Goal: Task Accomplishment & Management: Use online tool/utility

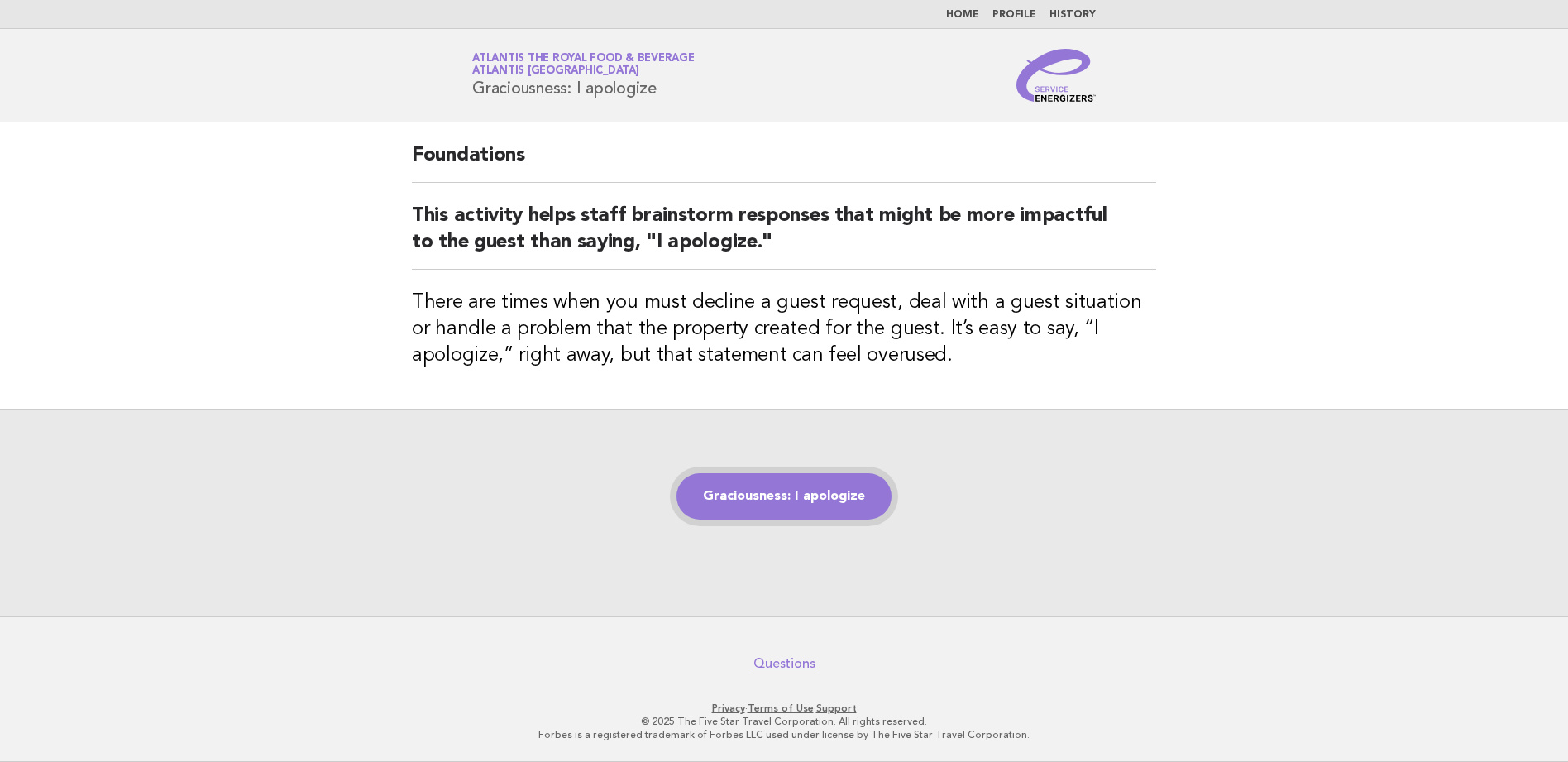
click at [805, 491] on link "Graciousness: I apologize" at bounding box center [784, 496] width 215 height 46
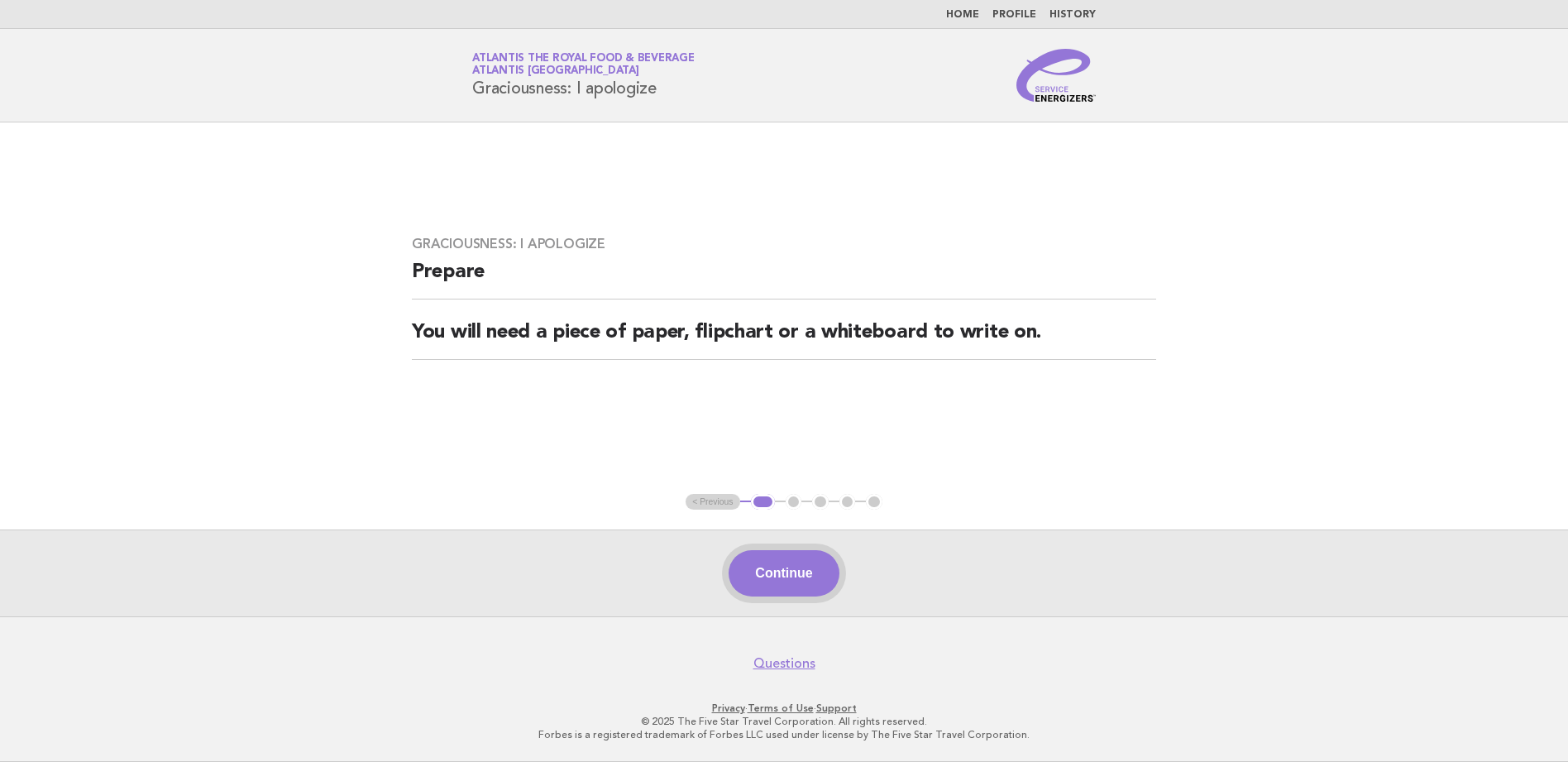
click at [782, 573] on button "Continue" at bounding box center [784, 573] width 110 height 46
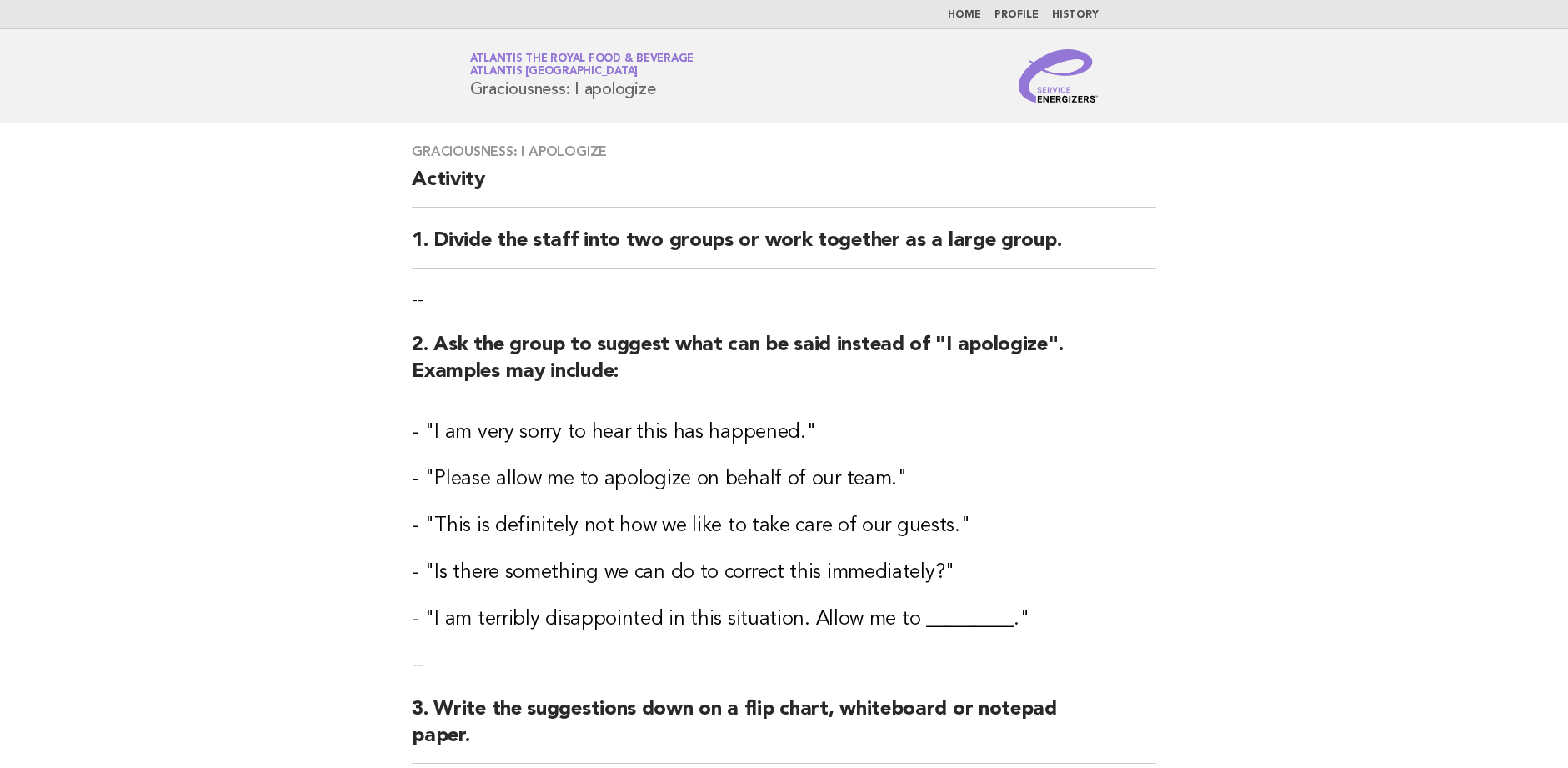
scroll to position [279, 0]
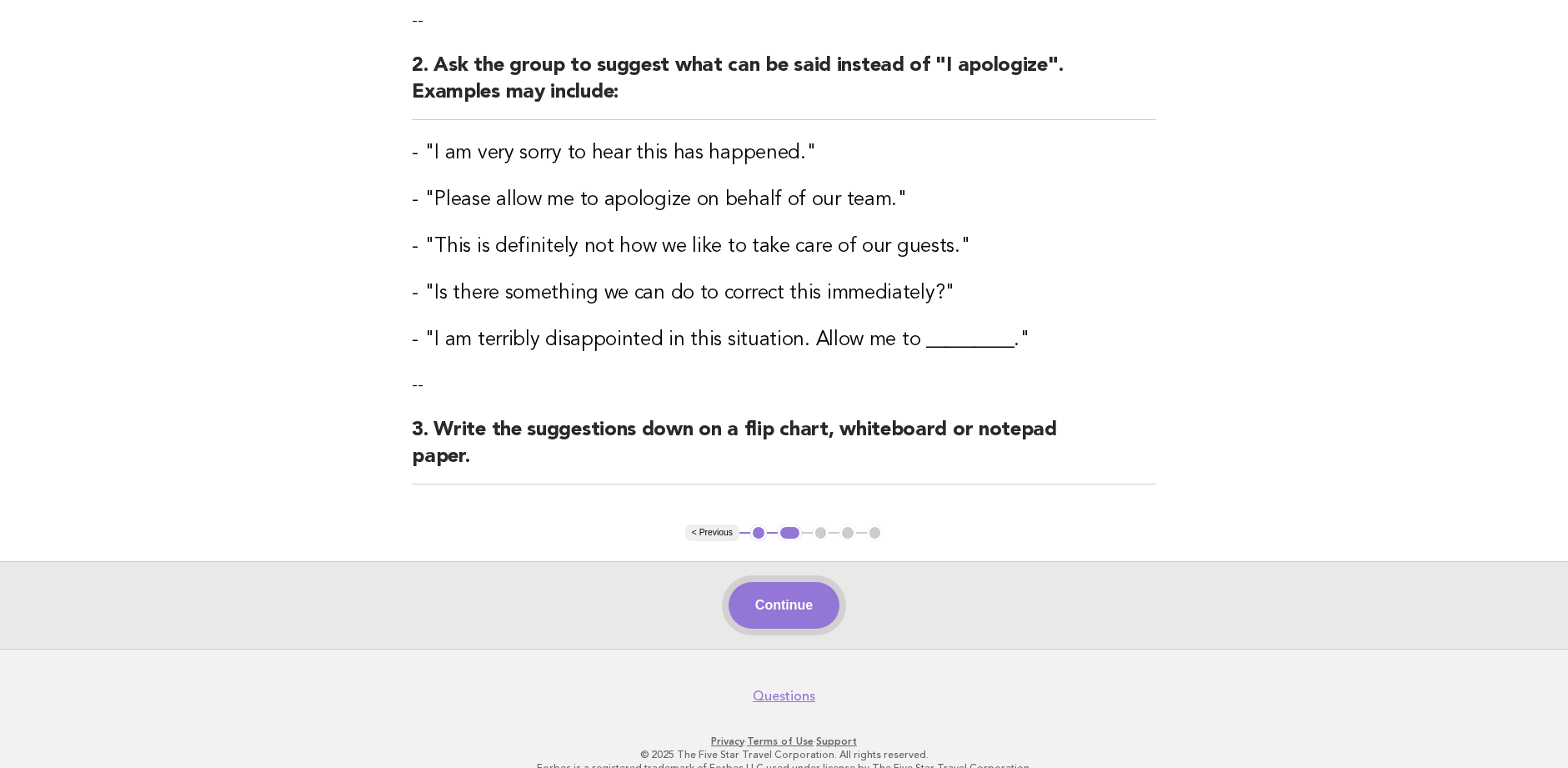
click at [756, 582] on button "Continue" at bounding box center [784, 605] width 111 height 46
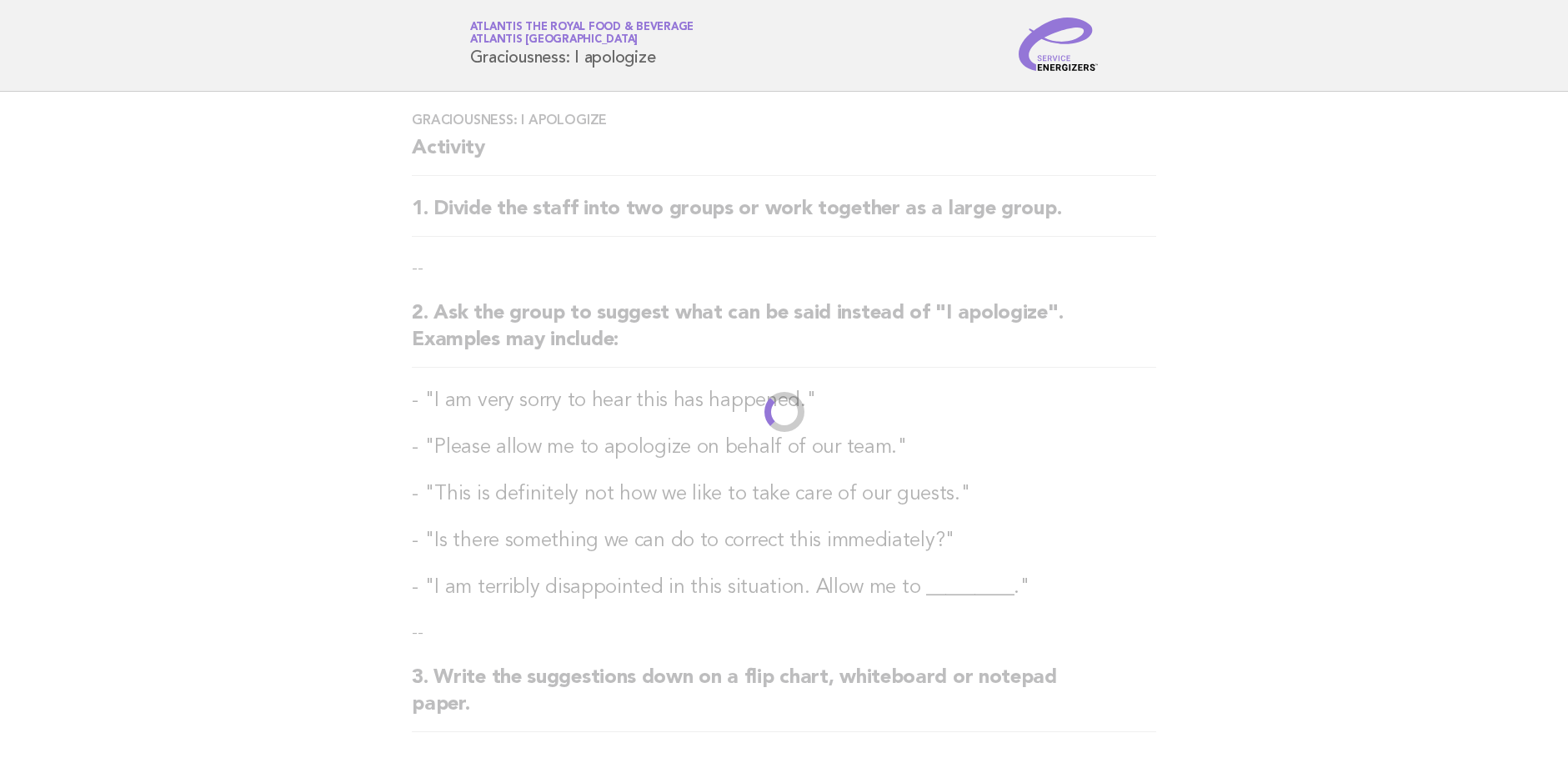
scroll to position [0, 0]
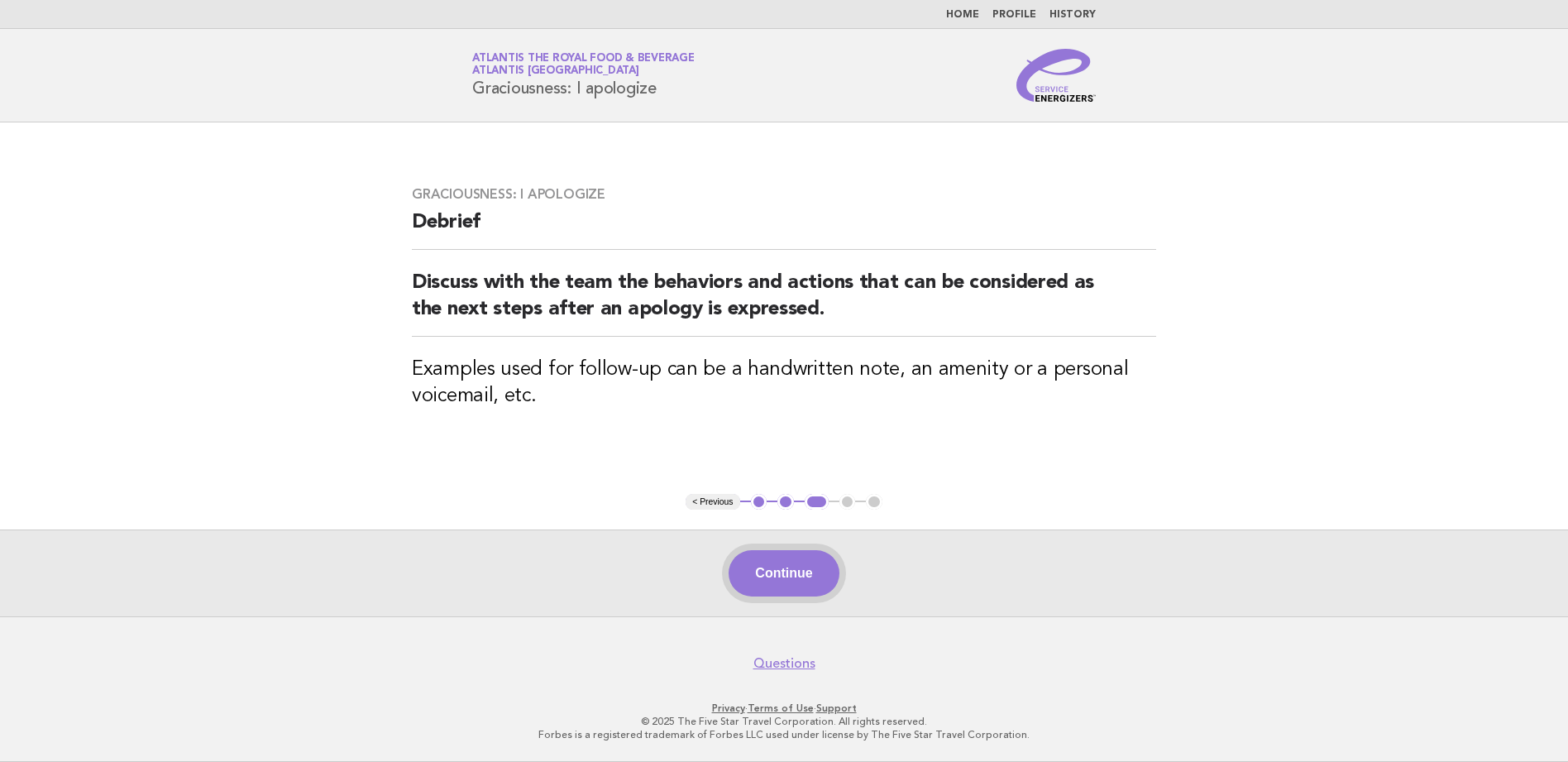
click at [790, 570] on button "Continue" at bounding box center [784, 573] width 110 height 46
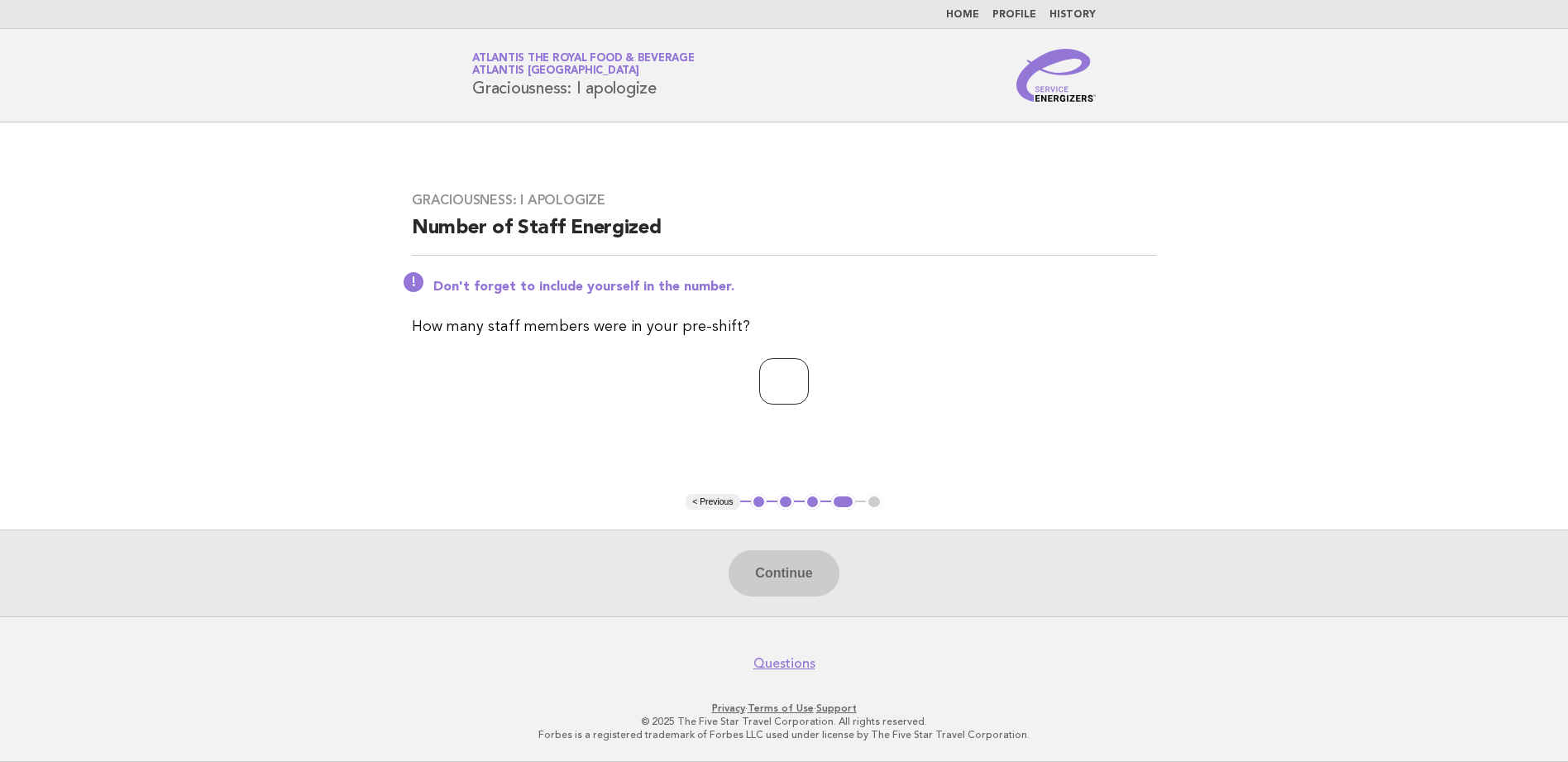
click at [764, 360] on input "number" at bounding box center [784, 381] width 50 height 46
click at [801, 578] on div "Continue" at bounding box center [784, 573] width 1568 height 87
click at [803, 566] on div "Continue" at bounding box center [784, 573] width 1568 height 87
click at [809, 380] on input "**" at bounding box center [784, 381] width 50 height 46
type input "*"
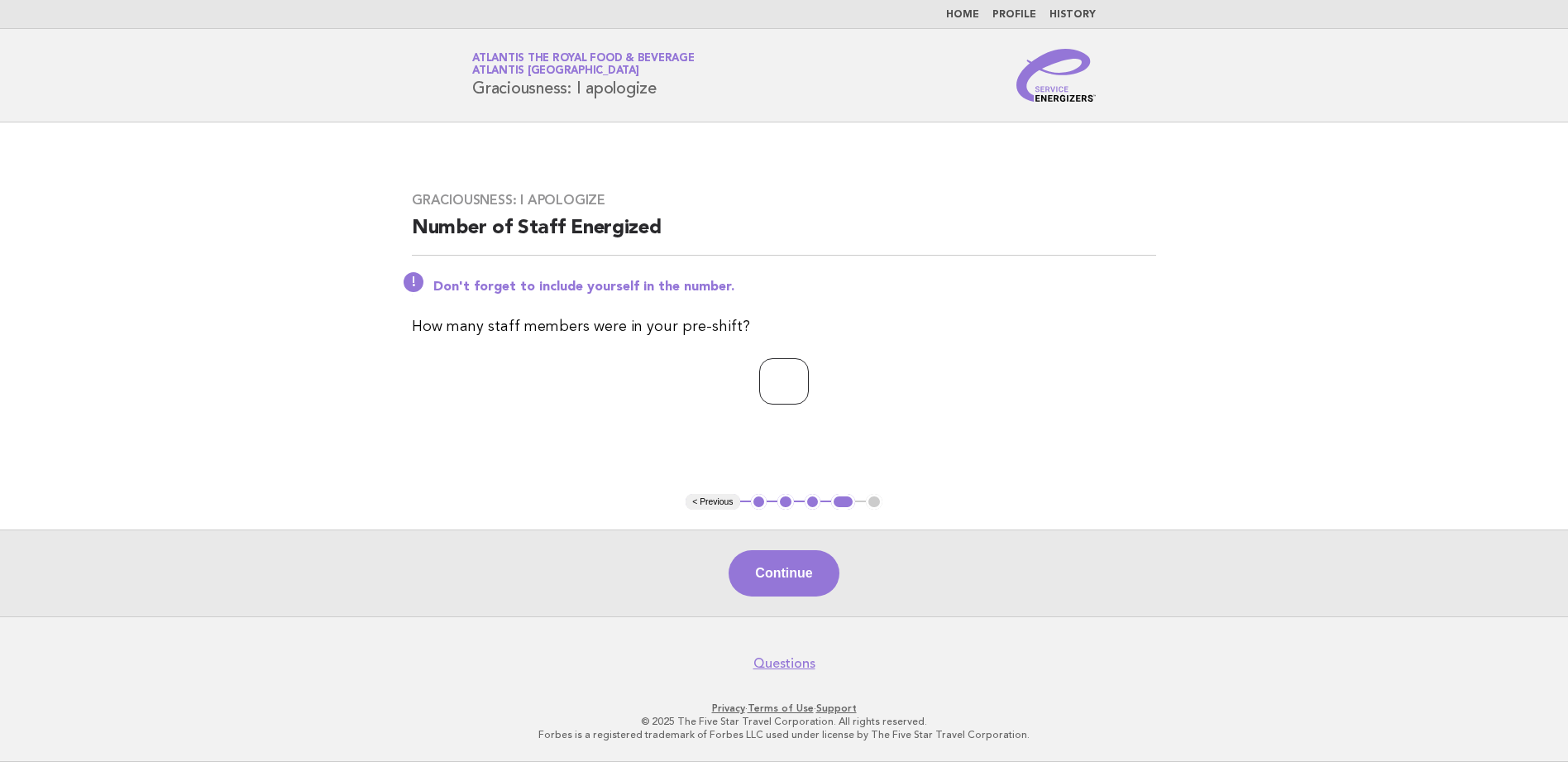
click at [809, 386] on input "*" at bounding box center [784, 381] width 50 height 46
click at [803, 582] on button "Continue" at bounding box center [784, 573] width 110 height 46
